Goal: Task Accomplishment & Management: Manage account settings

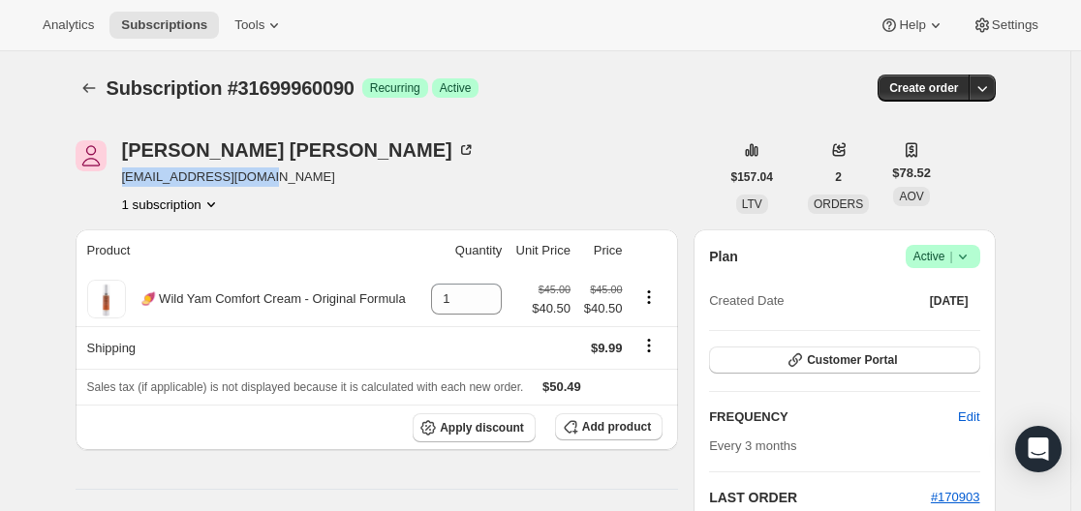
drag, startPoint x: 299, startPoint y: 180, endPoint x: 126, endPoint y: 179, distance: 173.4
click at [126, 179] on span "[EMAIL_ADDRESS][DOMAIN_NAME]" at bounding box center [298, 177] width 353 height 19
copy span "[EMAIL_ADDRESS][DOMAIN_NAME]"
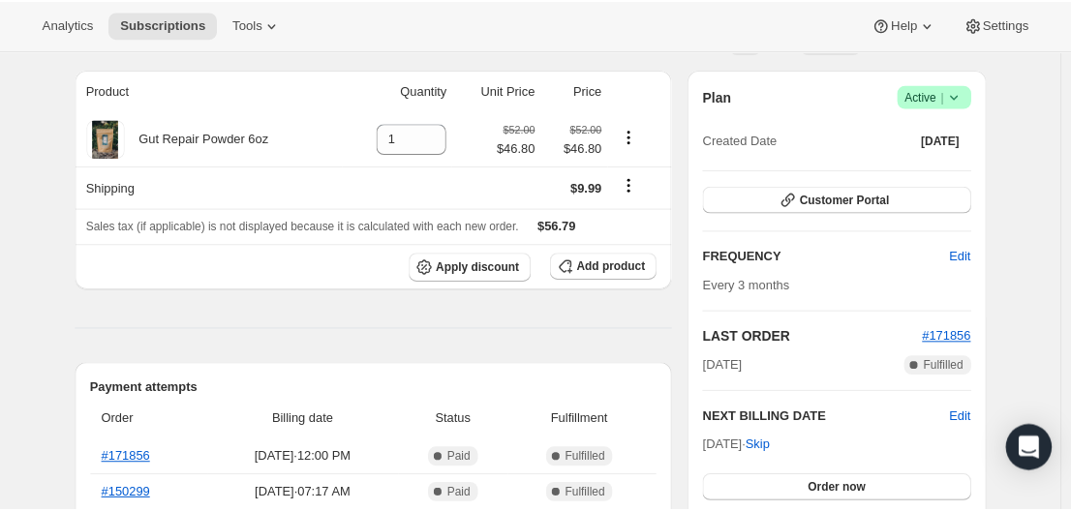
scroll to position [194, 0]
